Goal: Task Accomplishment & Management: Manage account settings

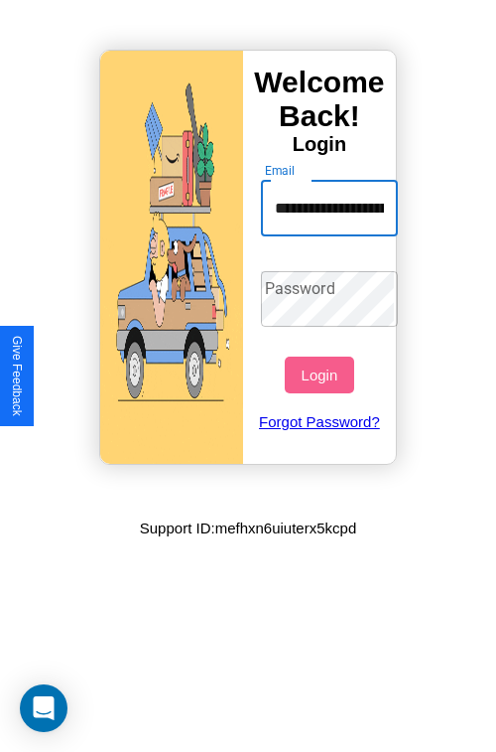
scroll to position [0, 92]
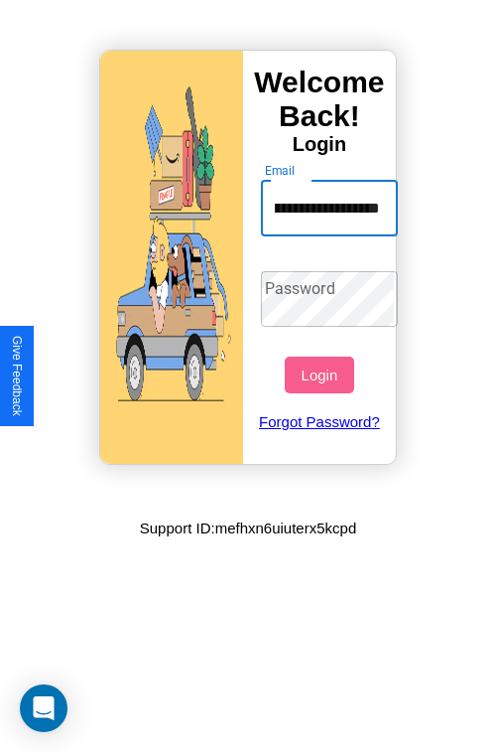
type input "**********"
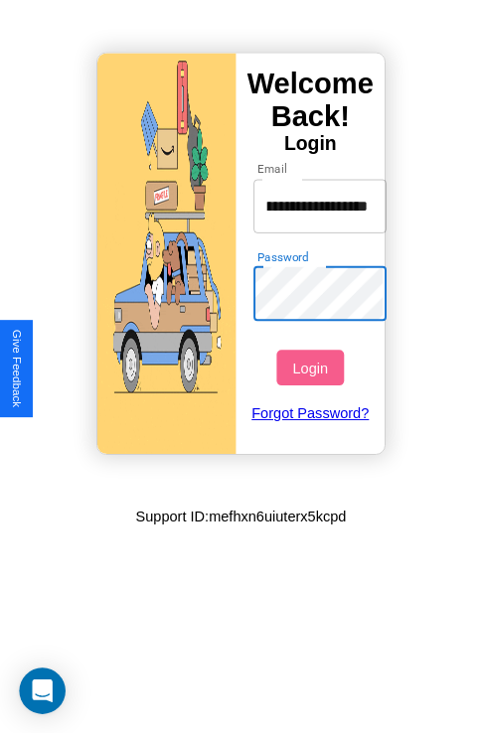
scroll to position [0, 0]
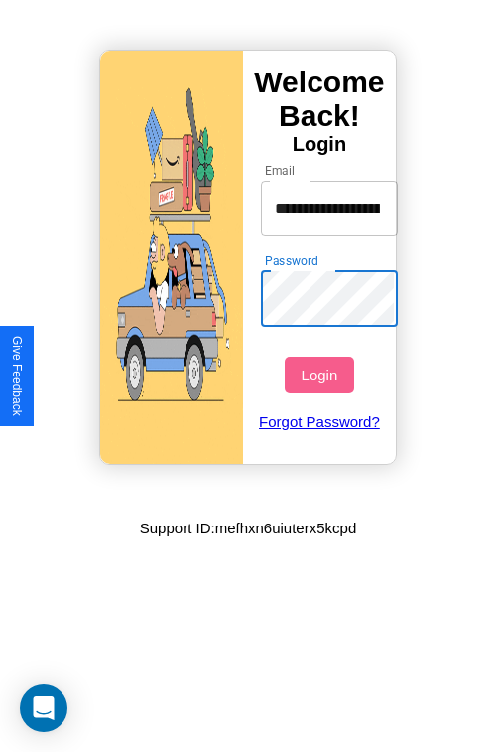
click at [322, 374] on button "Login" at bounding box center [319, 374] width 69 height 37
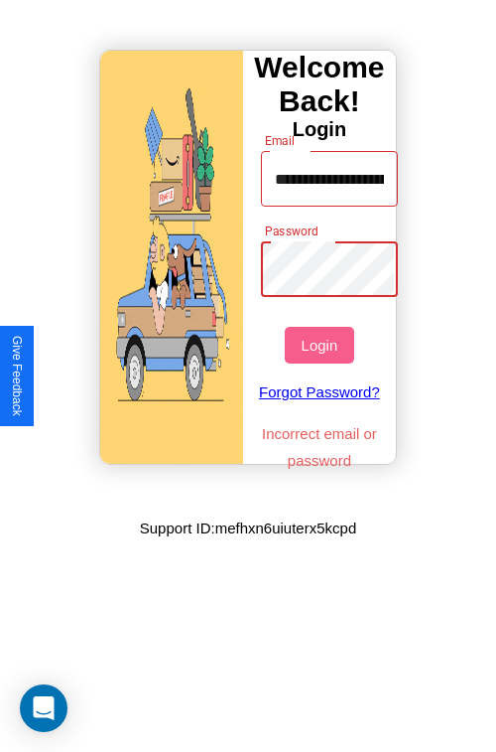
click at [322, 345] on button "Login" at bounding box center [319, 345] width 69 height 37
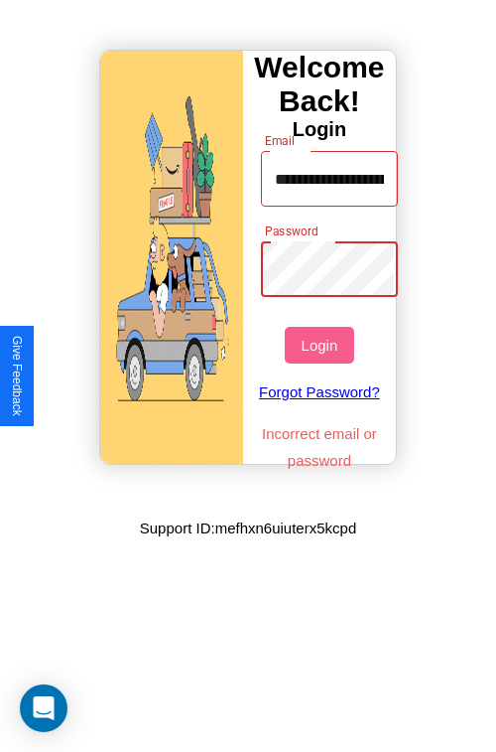
click at [322, 345] on button "Login" at bounding box center [319, 345] width 69 height 37
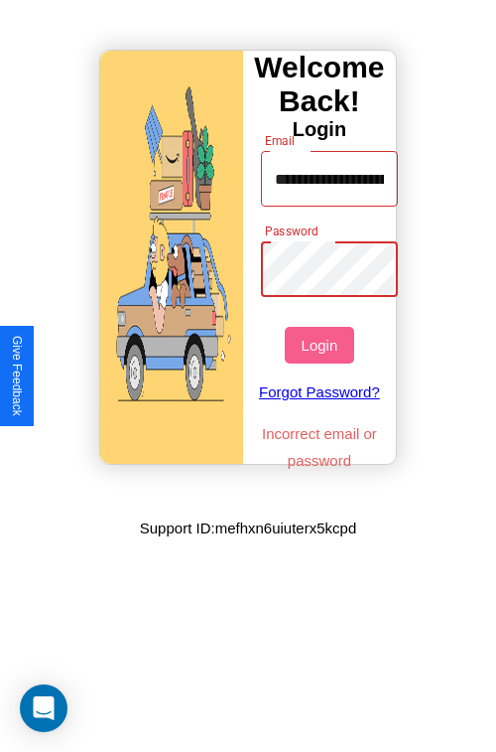
click at [322, 345] on button "Login" at bounding box center [319, 345] width 69 height 37
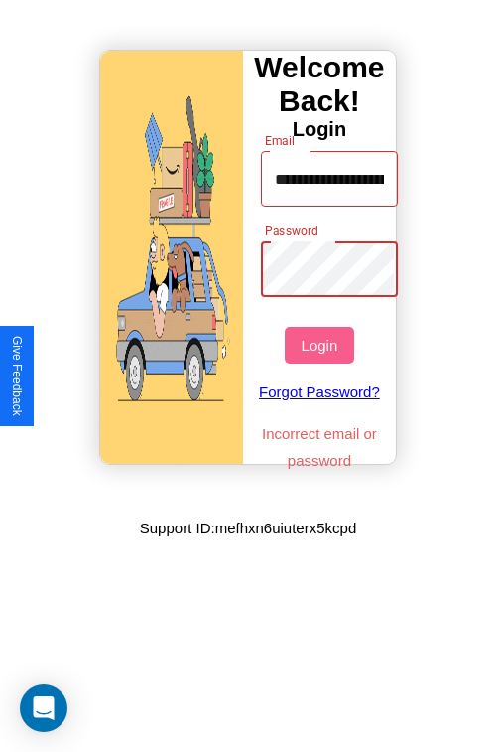
click at [322, 345] on button "Login" at bounding box center [319, 345] width 69 height 37
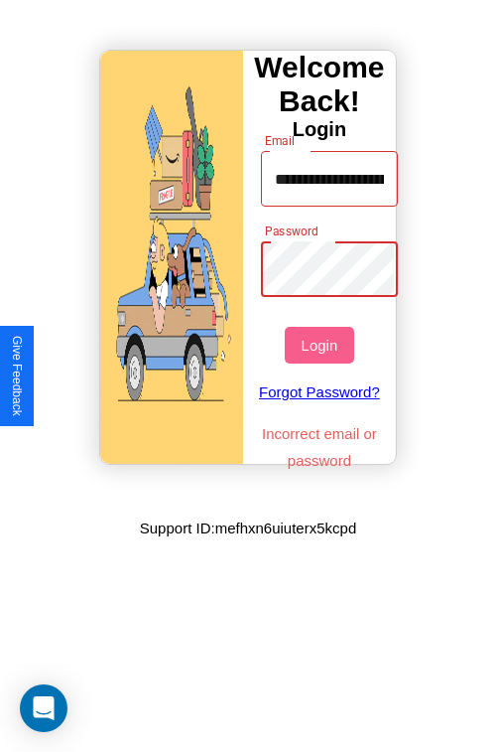
click at [322, 345] on button "Login" at bounding box center [319, 345] width 69 height 37
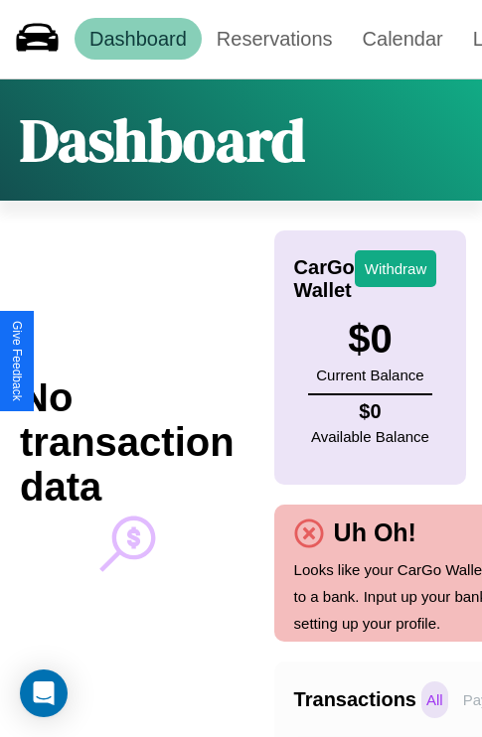
scroll to position [0, 146]
